Goal: Task Accomplishment & Management: Complete application form

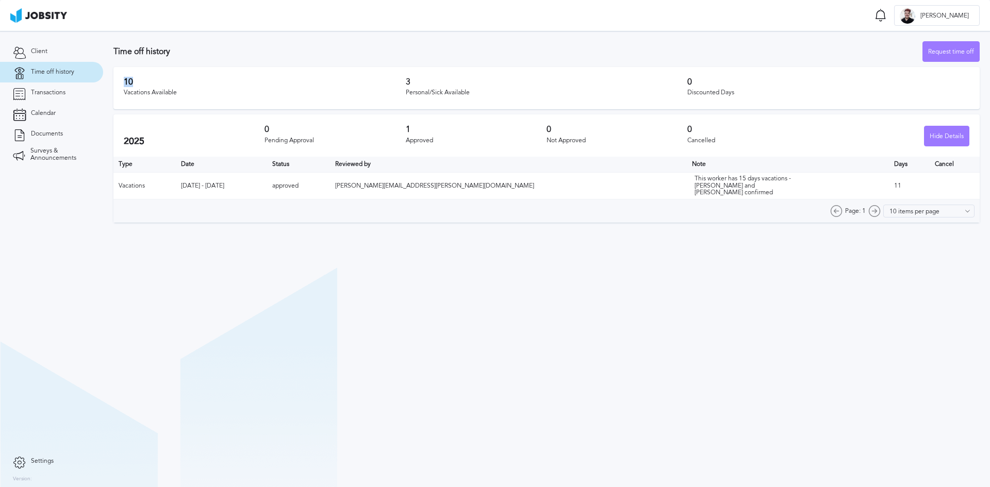
drag, startPoint x: 124, startPoint y: 82, endPoint x: 216, endPoint y: 84, distance: 92.3
click at [191, 84] on h3 "10" at bounding box center [265, 81] width 282 height 9
drag, startPoint x: 265, startPoint y: 80, endPoint x: 273, endPoint y: 81, distance: 8.8
click at [266, 80] on h3 "10" at bounding box center [265, 81] width 282 height 9
click at [279, 81] on h3 "10" at bounding box center [265, 81] width 282 height 9
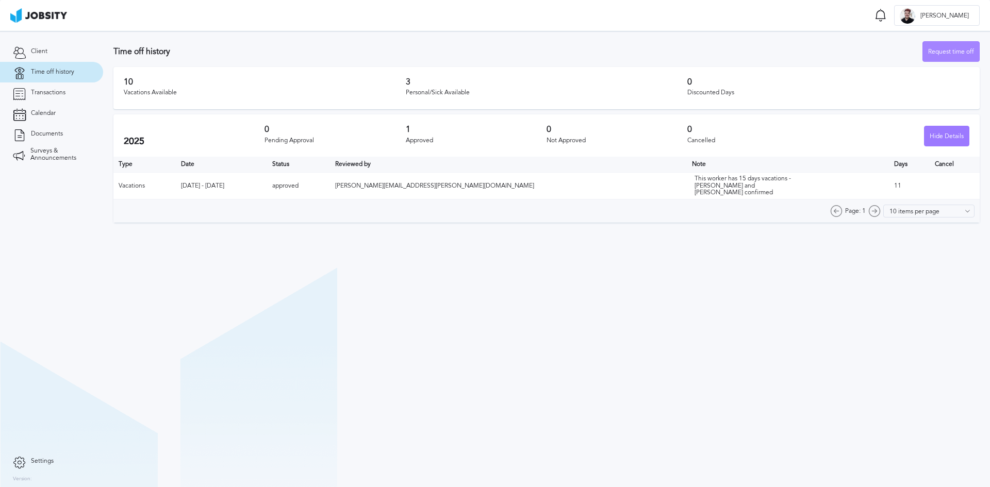
click at [940, 55] on div "Request time off" at bounding box center [951, 52] width 56 height 21
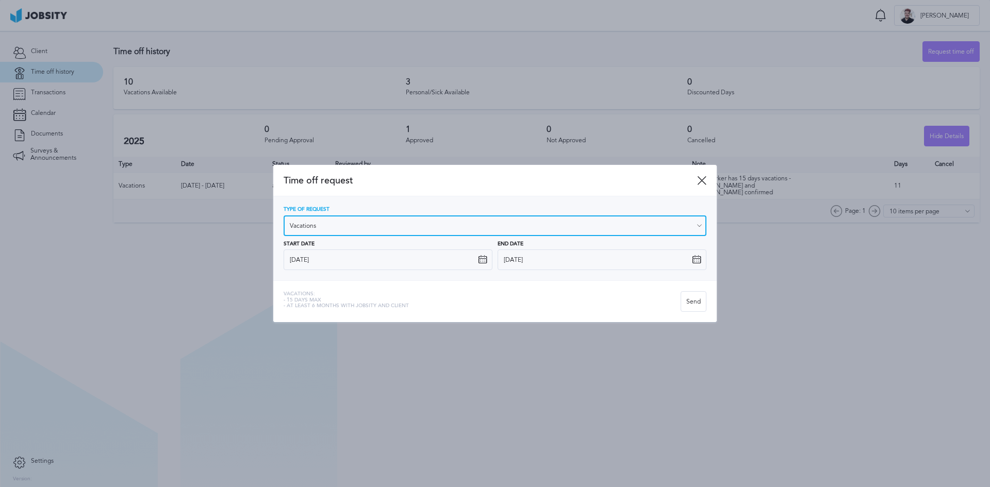
click at [331, 219] on input "Vacations" at bounding box center [495, 226] width 423 height 21
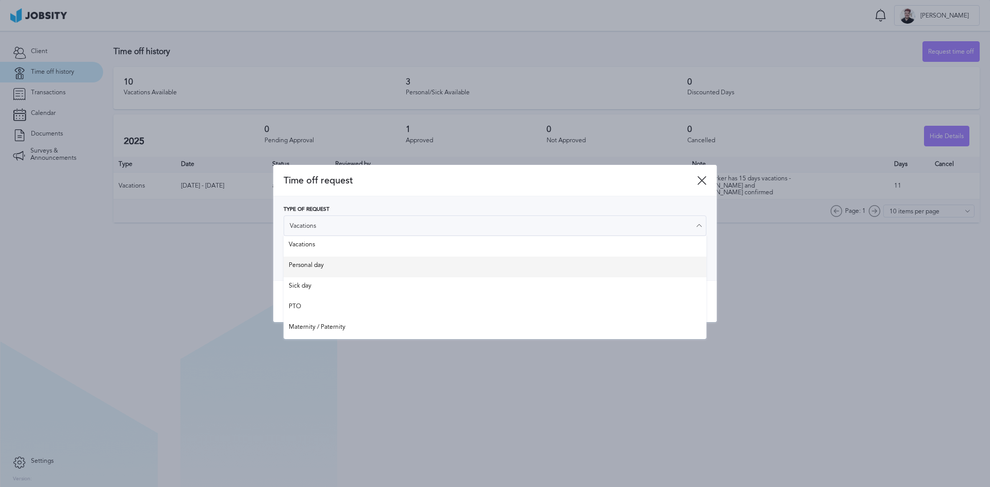
type input "Personal day"
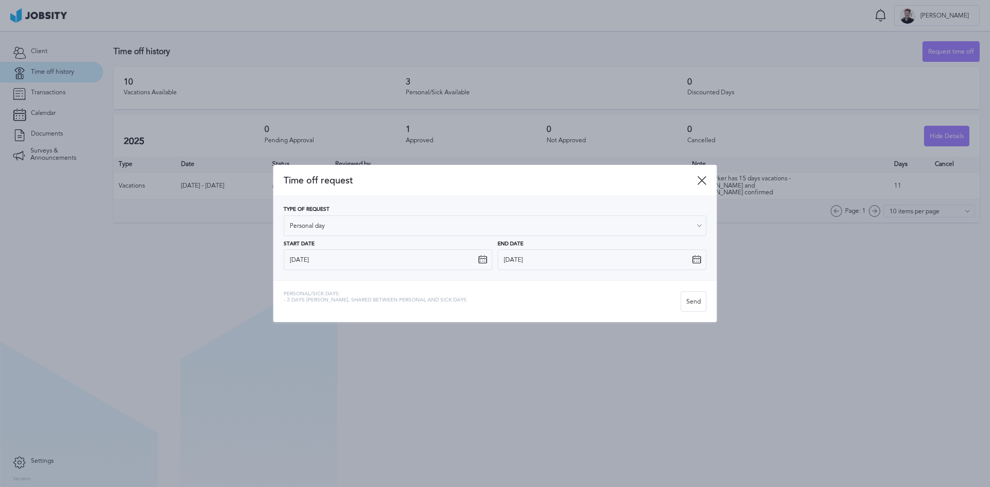
click at [338, 268] on div "Type of Request Personal day Vacations Personal day Sick day PTO Maternity / Pa…" at bounding box center [495, 238] width 423 height 63
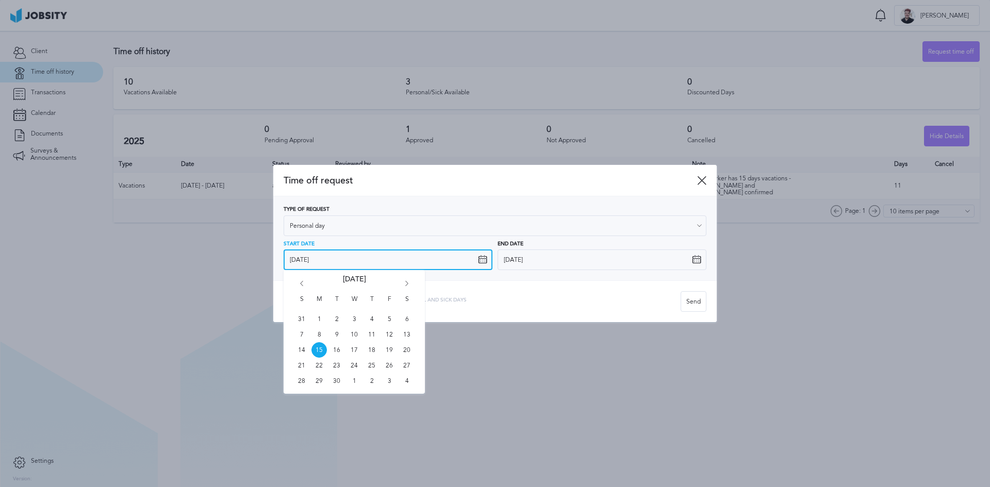
click at [351, 265] on input "[DATE]" at bounding box center [388, 260] width 209 height 21
click at [390, 369] on span "26" at bounding box center [389, 365] width 15 height 15
type input "[DATE]"
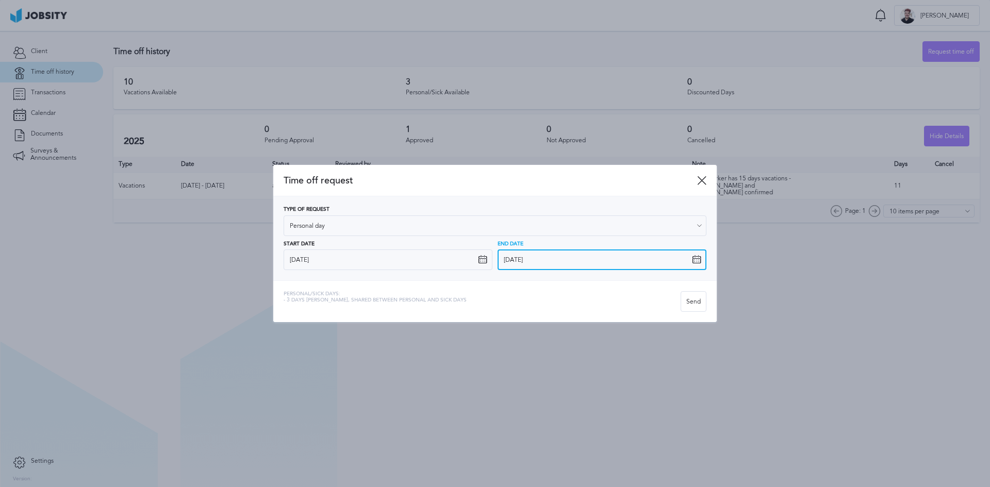
click at [524, 258] on input "[DATE]" at bounding box center [602, 260] width 209 height 21
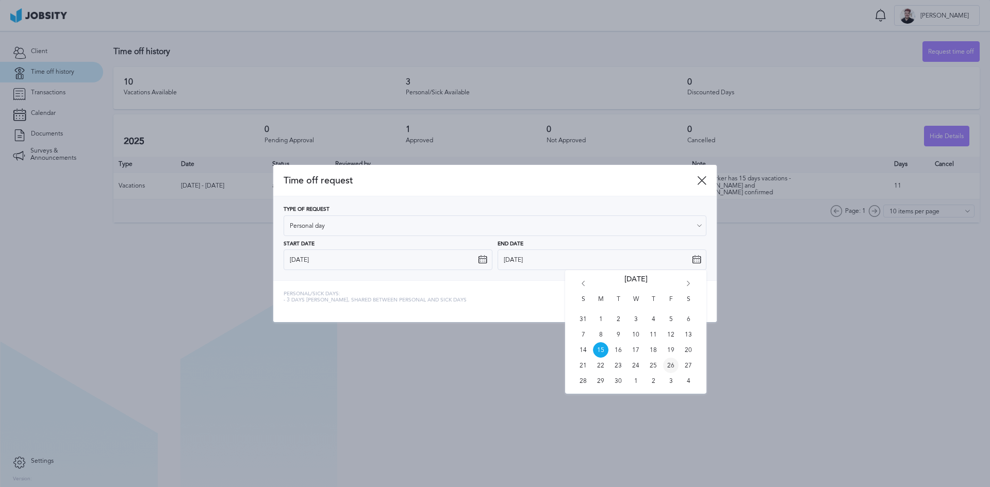
click at [674, 367] on span "26" at bounding box center [670, 365] width 15 height 15
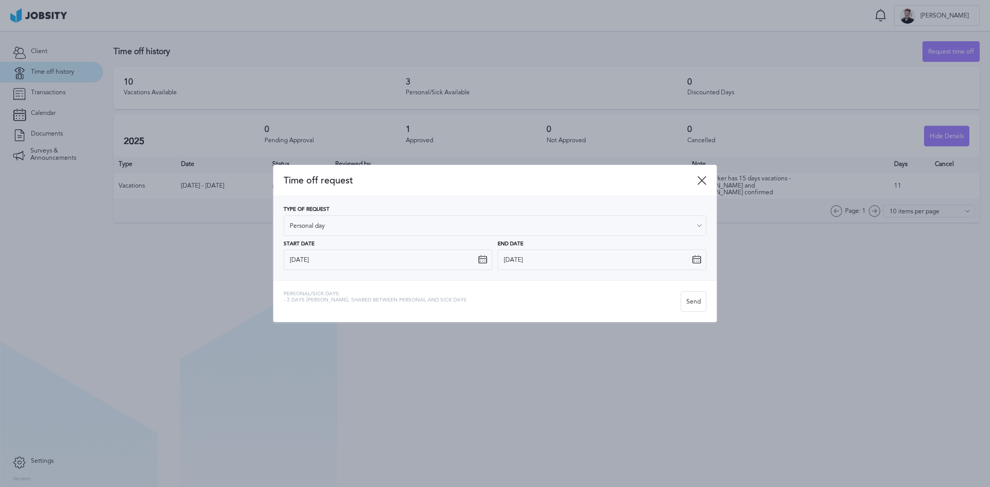
type input "[DATE]"
